Goal: Task Accomplishment & Management: Manage account settings

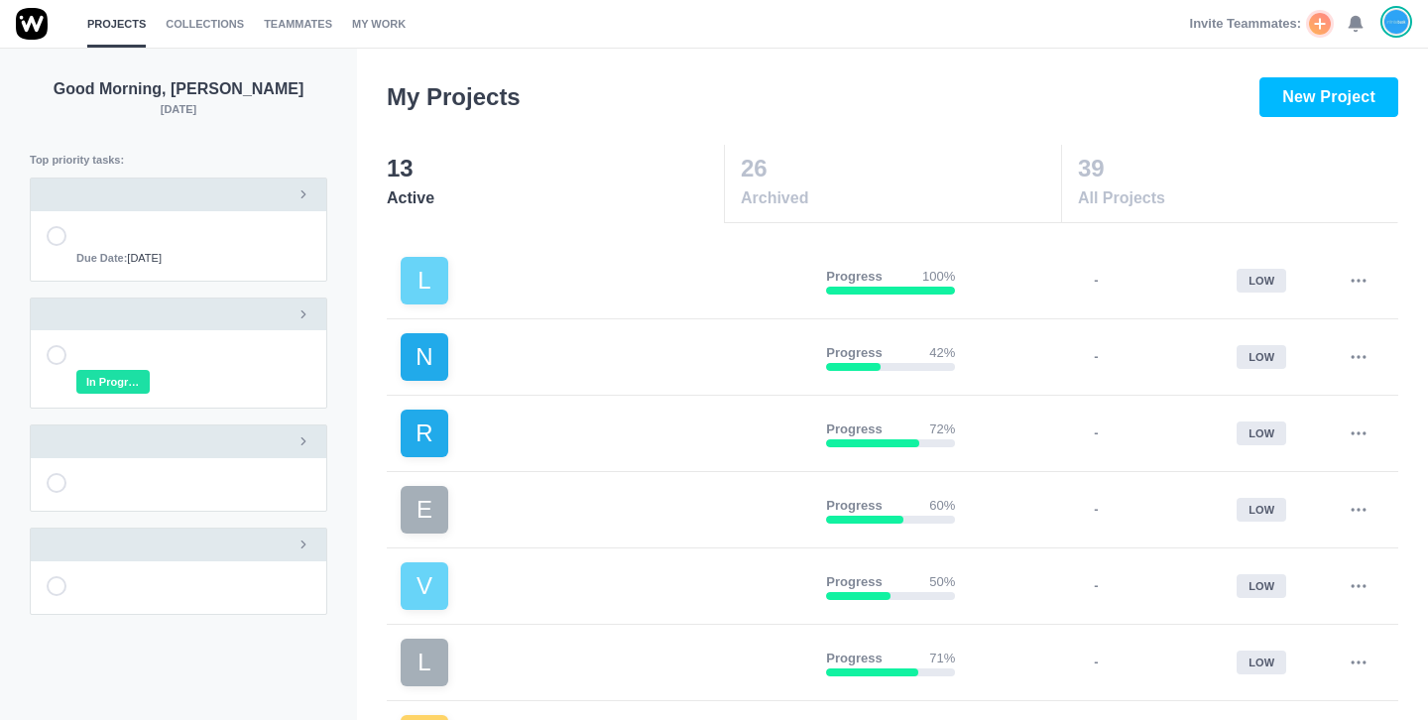
click at [1350, 31] on icon at bounding box center [1356, 24] width 18 height 18
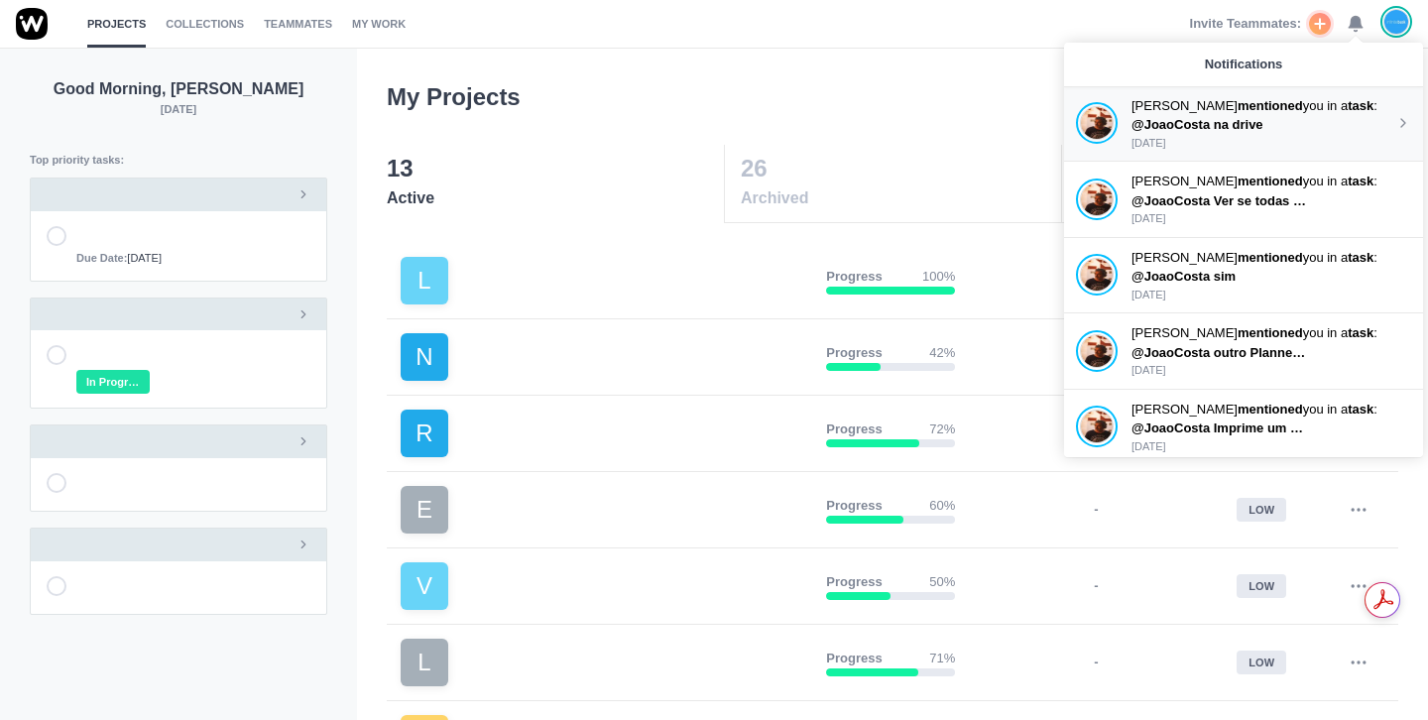
click at [1268, 139] on p "4 days ago" at bounding box center [1264, 143] width 264 height 17
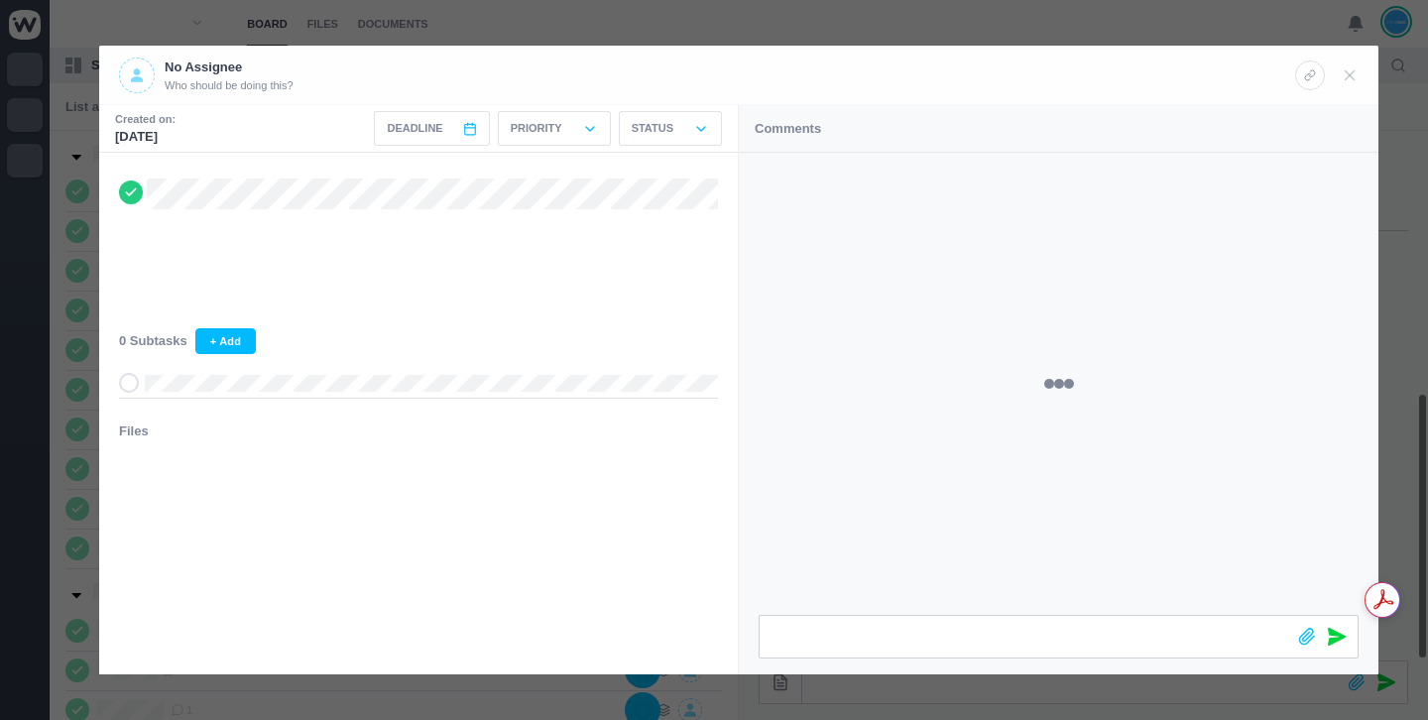
scroll to position [519, 0]
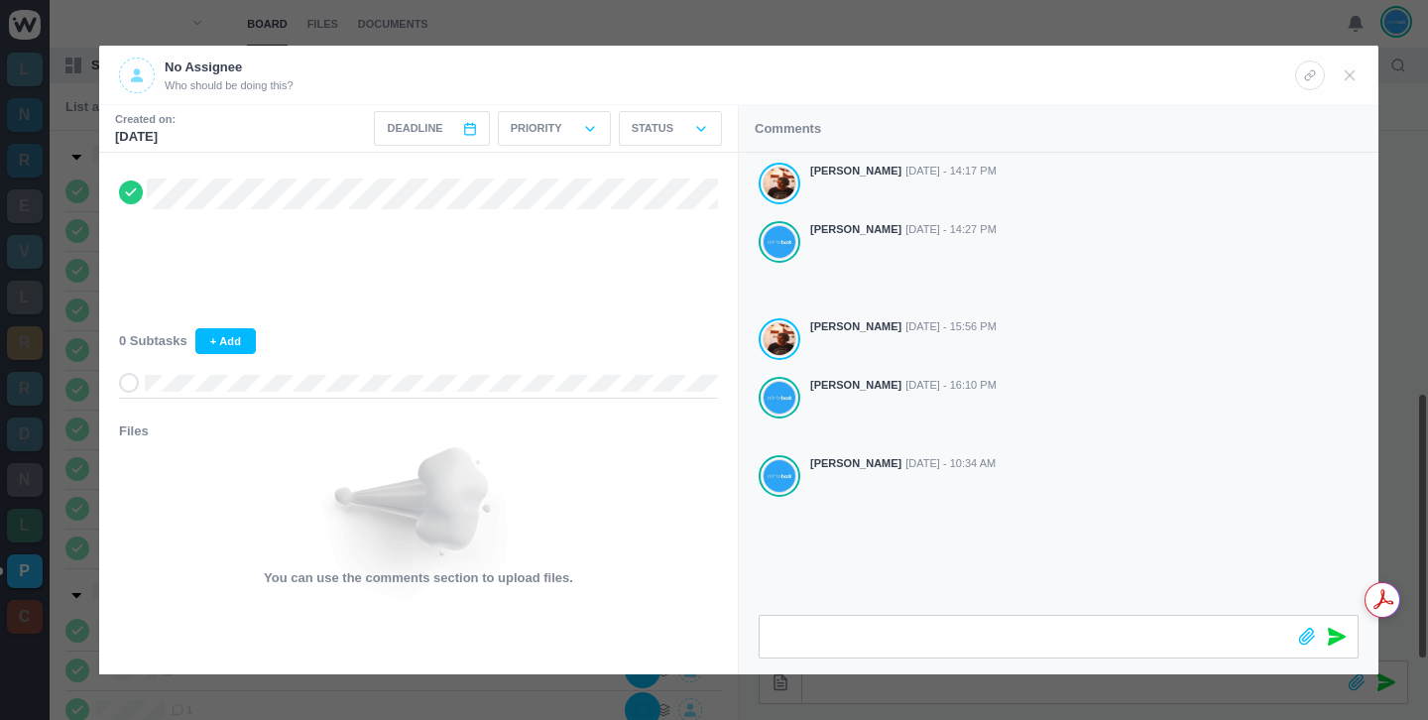
click at [399, 18] on div at bounding box center [714, 360] width 1428 height 720
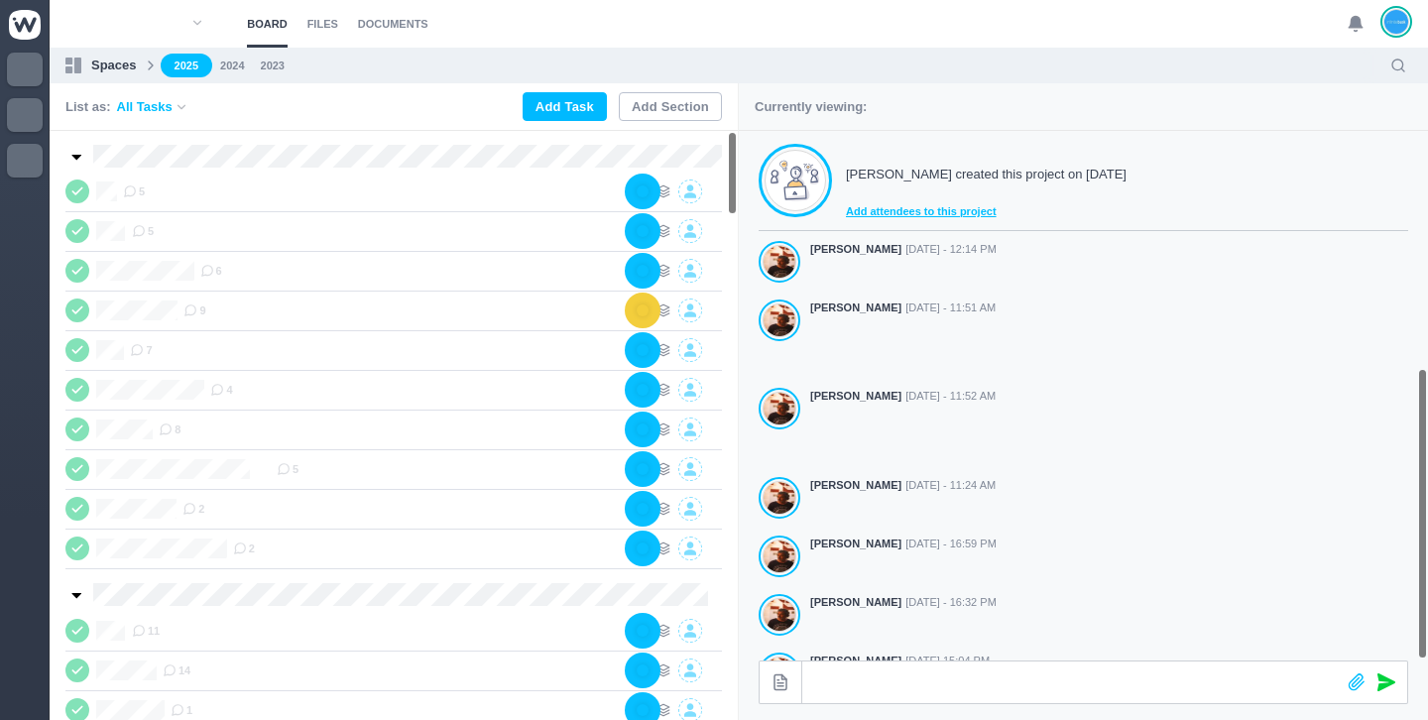
scroll to position [519, 0]
